Goal: Information Seeking & Learning: Learn about a topic

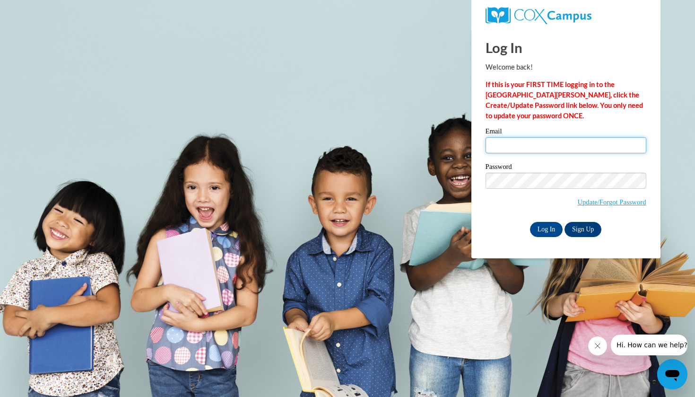
type input "lovee.ascmgmt@gmail.com"
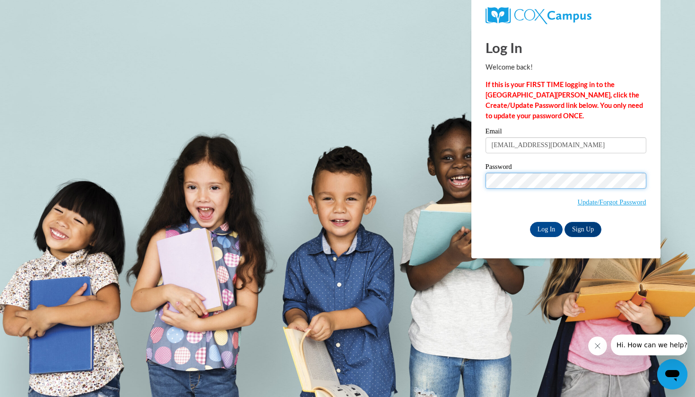
click at [545, 227] on input "Log In" at bounding box center [546, 229] width 33 height 15
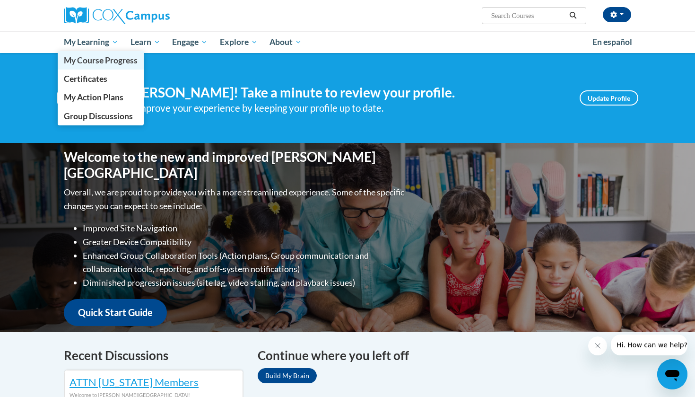
click at [112, 58] on span "My Course Progress" at bounding box center [101, 60] width 74 height 10
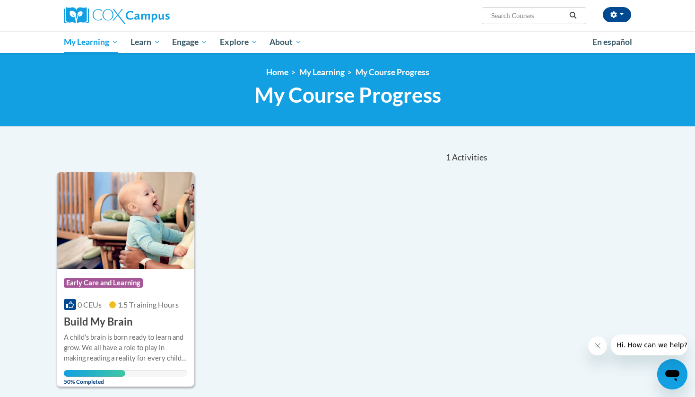
click at [126, 269] on div "Course Category: Early Care and Learning 0 CEUs 1.5 Training Hours COURSE Build…" at bounding box center [126, 298] width 138 height 60
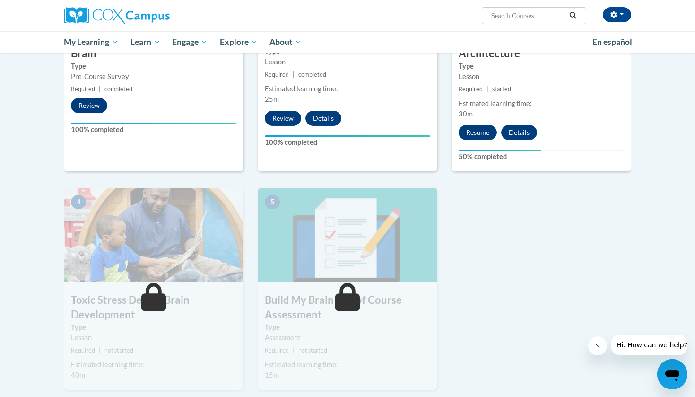
scroll to position [320, 0]
click at [478, 131] on button "Resume" at bounding box center [477, 132] width 38 height 15
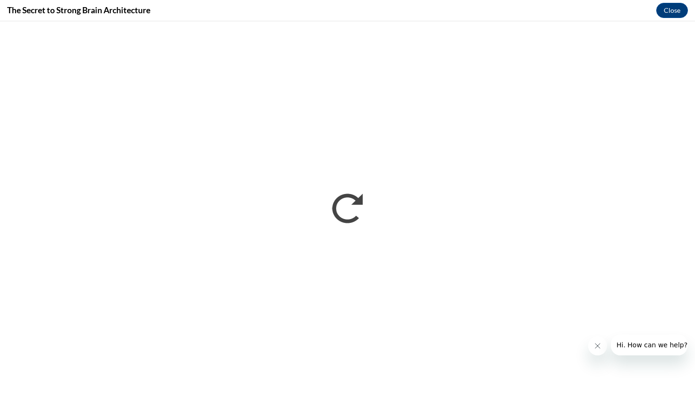
scroll to position [0, 0]
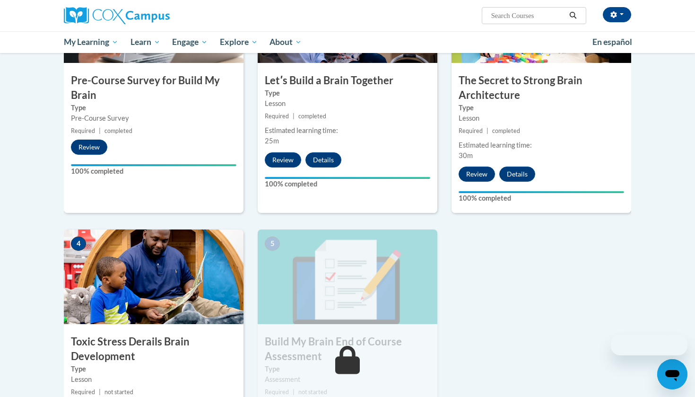
scroll to position [334, 0]
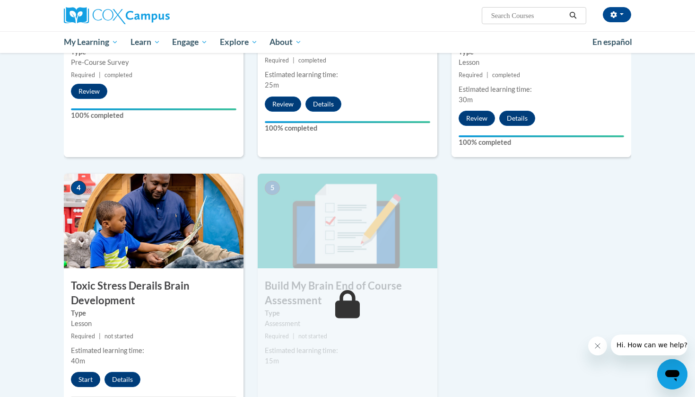
click at [90, 375] on button "Start" at bounding box center [85, 378] width 29 height 15
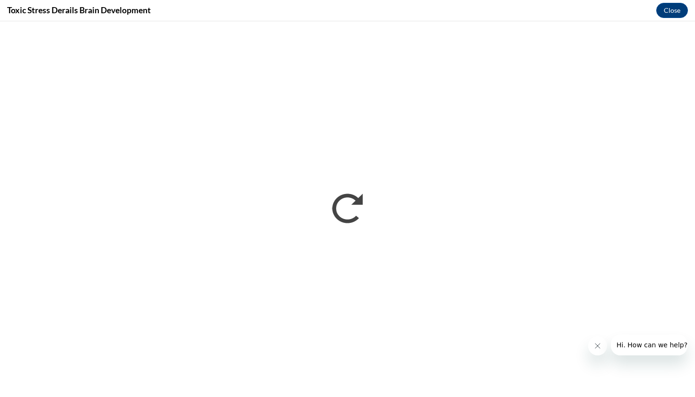
scroll to position [0, 0]
